Goal: Information Seeking & Learning: Learn about a topic

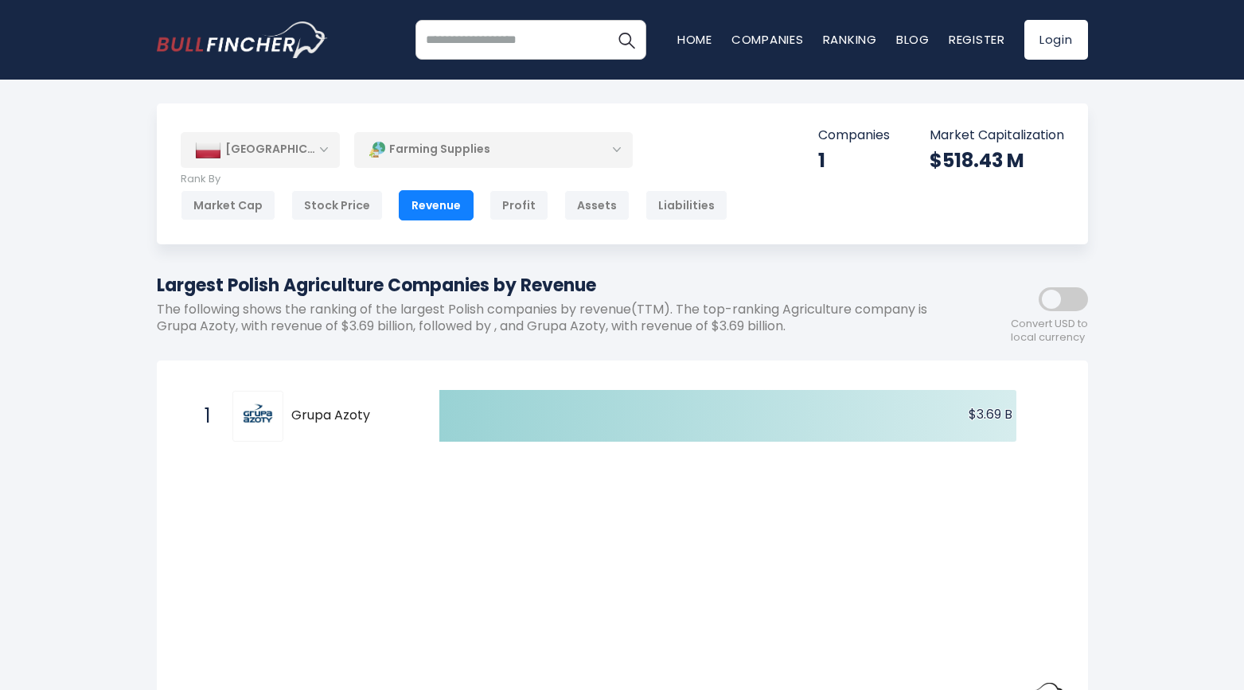
click at [295, 150] on div "[GEOGRAPHIC_DATA]" at bounding box center [260, 149] width 159 height 35
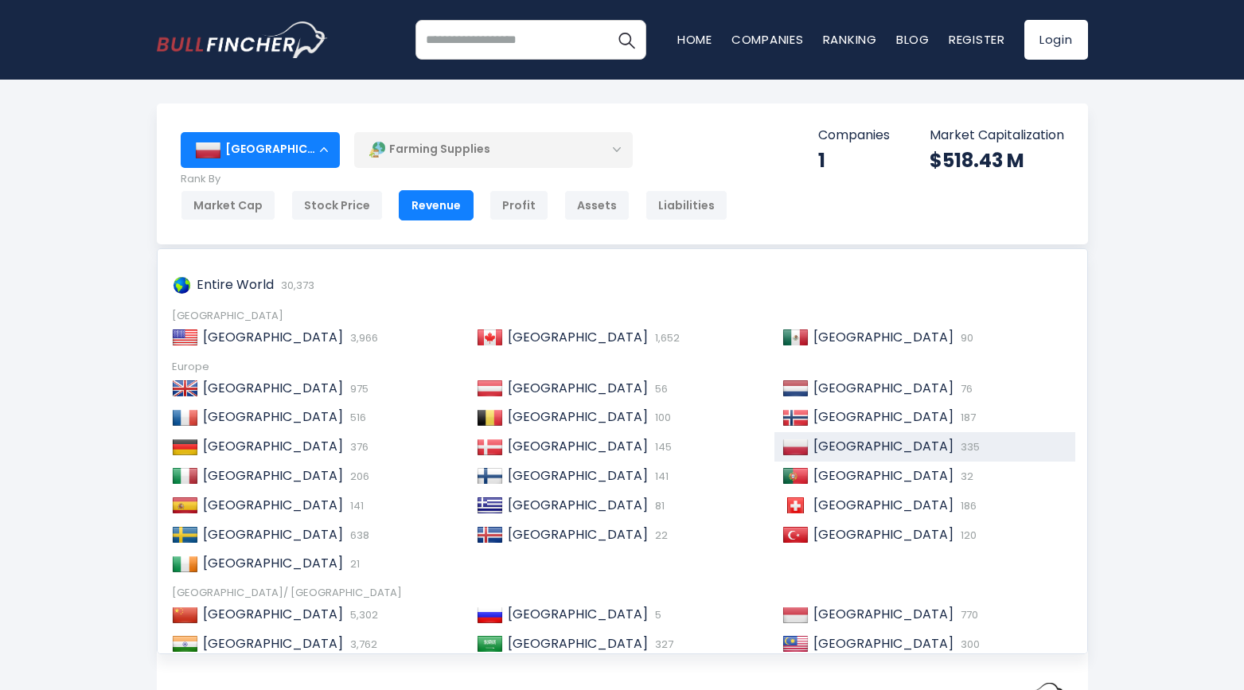
click at [295, 150] on div "[GEOGRAPHIC_DATA]" at bounding box center [260, 149] width 159 height 35
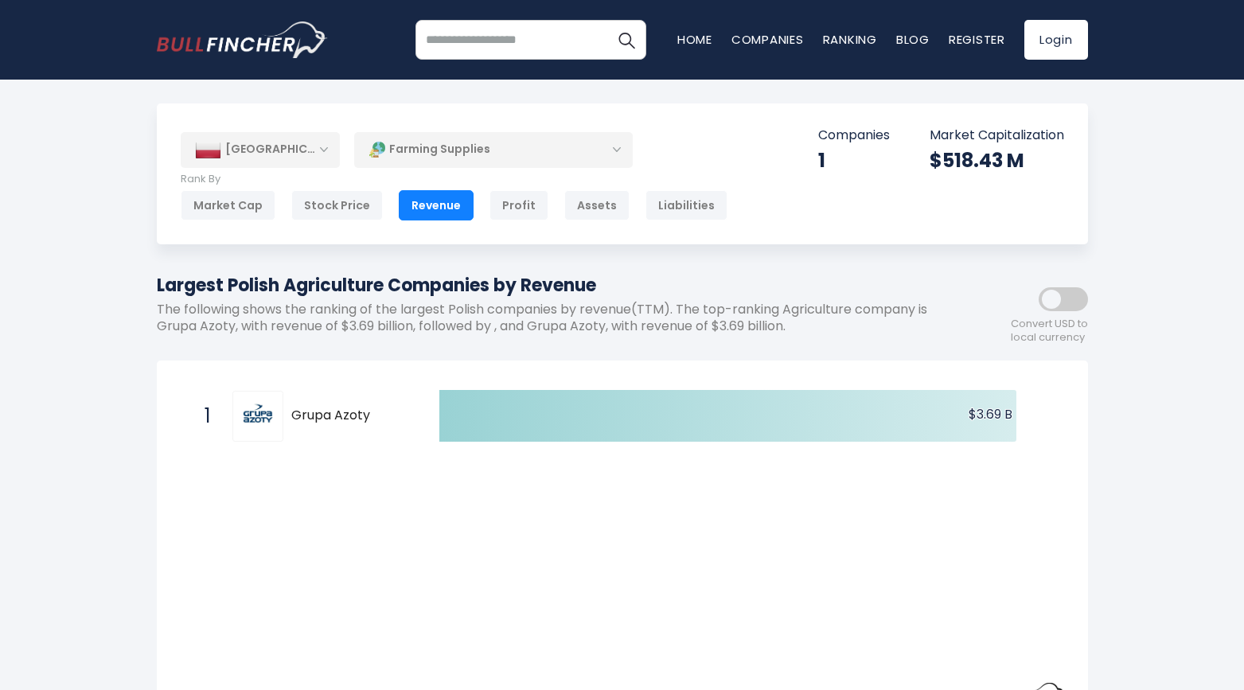
click at [391, 152] on div "Farming Supplies" at bounding box center [493, 149] width 278 height 37
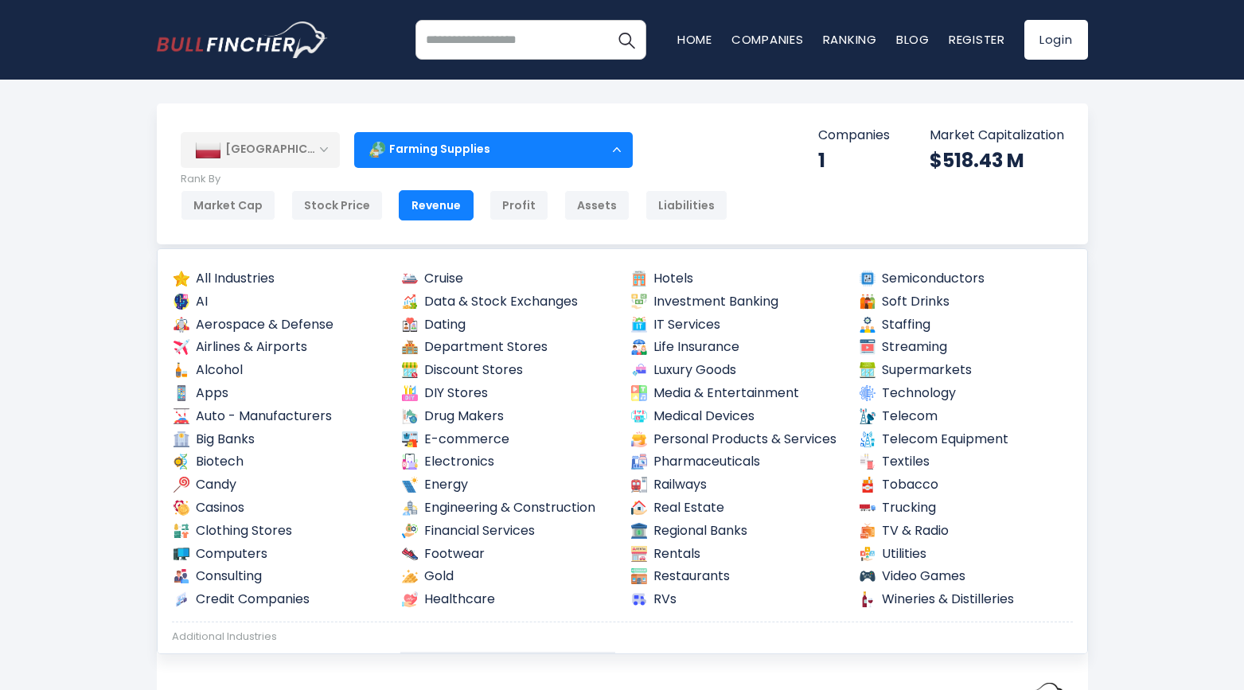
click at [391, 153] on div "Farming Supplies" at bounding box center [493, 149] width 278 height 37
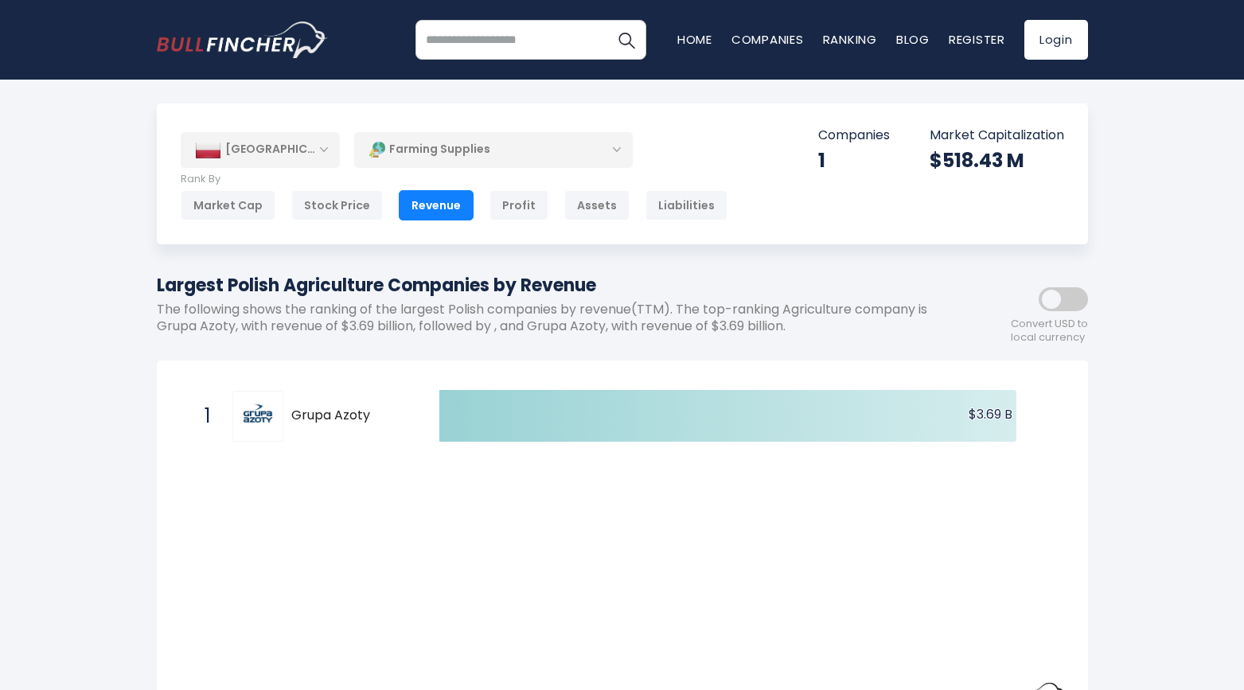
drag, startPoint x: 348, startPoint y: 212, endPoint x: 379, endPoint y: 222, distance: 31.7
click at [379, 222] on div "[GEOGRAPHIC_DATA] Entire World 30,373 [GEOGRAPHIC_DATA] [GEOGRAPHIC_DATA] 3,966…" at bounding box center [622, 173] width 931 height 141
click at [350, 212] on div "Stock Price" at bounding box center [336, 205] width 91 height 30
